Goal: Navigation & Orientation: Go to known website

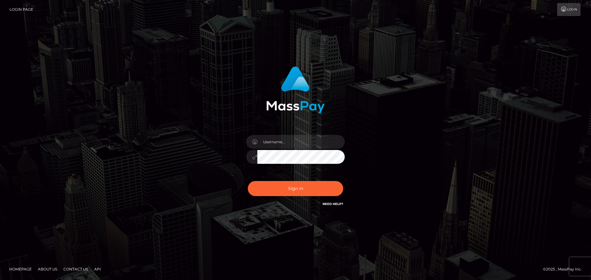
click at [275, 149] on div at bounding box center [295, 153] width 108 height 47
click at [279, 143] on input "text" at bounding box center [300, 142] width 87 height 14
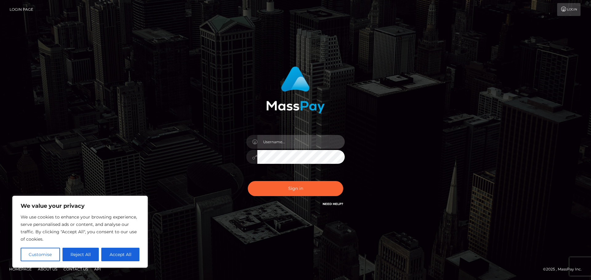
click at [277, 145] on input "text" at bounding box center [300, 142] width 87 height 14
type input "master_gab@outlook.com"
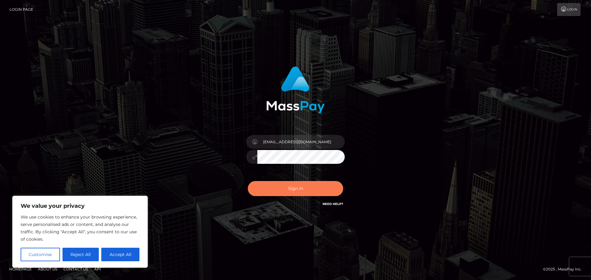
click at [286, 185] on button "Sign in" at bounding box center [295, 188] width 95 height 15
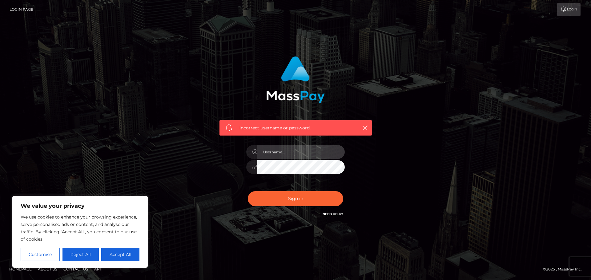
click at [297, 155] on input "text" at bounding box center [300, 152] width 87 height 14
paste input "master_gab@outlook.com"
type input "master_gab@outlook.com"
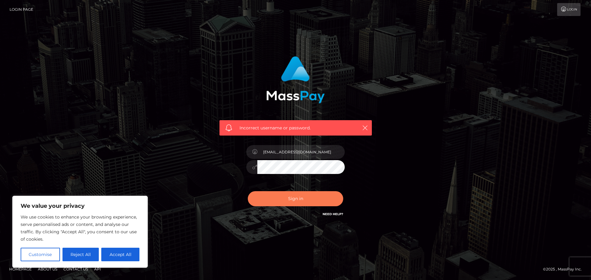
click at [281, 197] on button "Sign in" at bounding box center [295, 198] width 95 height 15
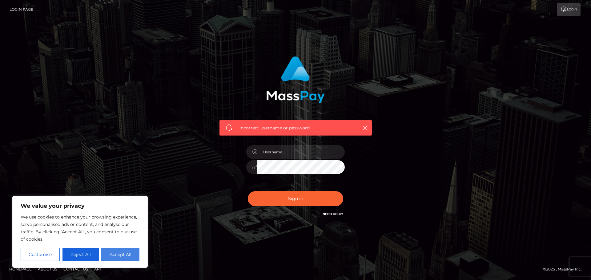
click at [119, 251] on button "Accept All" at bounding box center [120, 255] width 38 height 14
checkbox input "true"
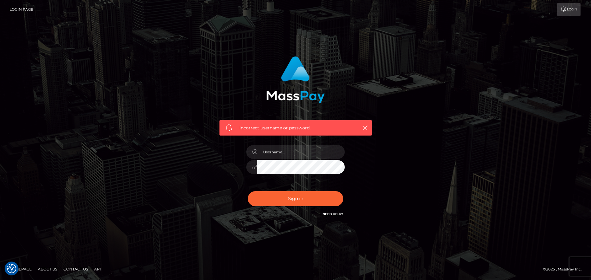
click at [330, 215] on link "Need Help?" at bounding box center [332, 214] width 21 height 4
drag, startPoint x: 288, startPoint y: 155, endPoint x: 363, endPoint y: 152, distance: 75.4
click at [288, 155] on input "text" at bounding box center [300, 152] width 87 height 14
type input "master_gab@outlook.com"
click at [309, 197] on button "Sign in" at bounding box center [295, 198] width 95 height 15
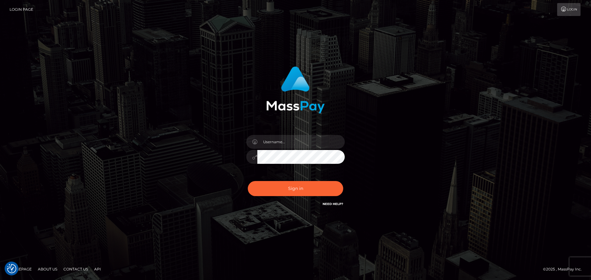
click at [572, 8] on link "Login" at bounding box center [568, 9] width 23 height 13
click at [286, 137] on input "text" at bounding box center [300, 142] width 87 height 14
click at [234, 180] on div "Sign in" at bounding box center [295, 137] width 161 height 150
click at [309, 173] on div at bounding box center [295, 153] width 108 height 47
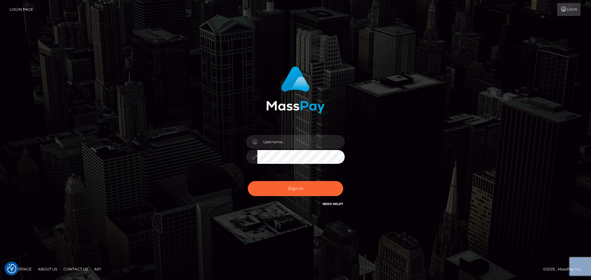
click at [28, 271] on link "Homepage" at bounding box center [20, 270] width 27 height 10
click at [295, 139] on input "text" at bounding box center [300, 142] width 87 height 14
type input "master_gab@outlook.com"
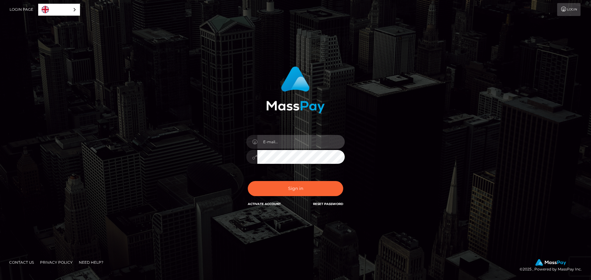
click at [289, 140] on input "email" at bounding box center [300, 142] width 87 height 14
click at [220, 152] on div "In order to protect your account, we're utilizing the help of a captcha service…" at bounding box center [295, 137] width 161 height 150
click at [274, 146] on input "email" at bounding box center [300, 142] width 87 height 14
type input "[EMAIL_ADDRESS][DOMAIN_NAME]"
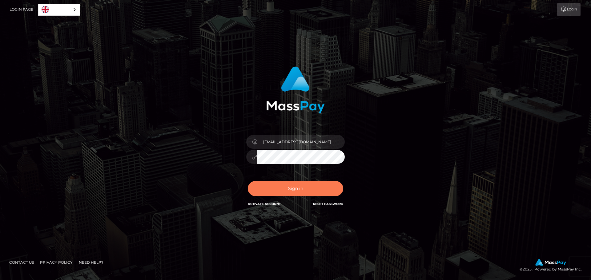
click at [288, 185] on button "Sign in" at bounding box center [295, 188] width 95 height 15
